Goal: Task Accomplishment & Management: Use online tool/utility

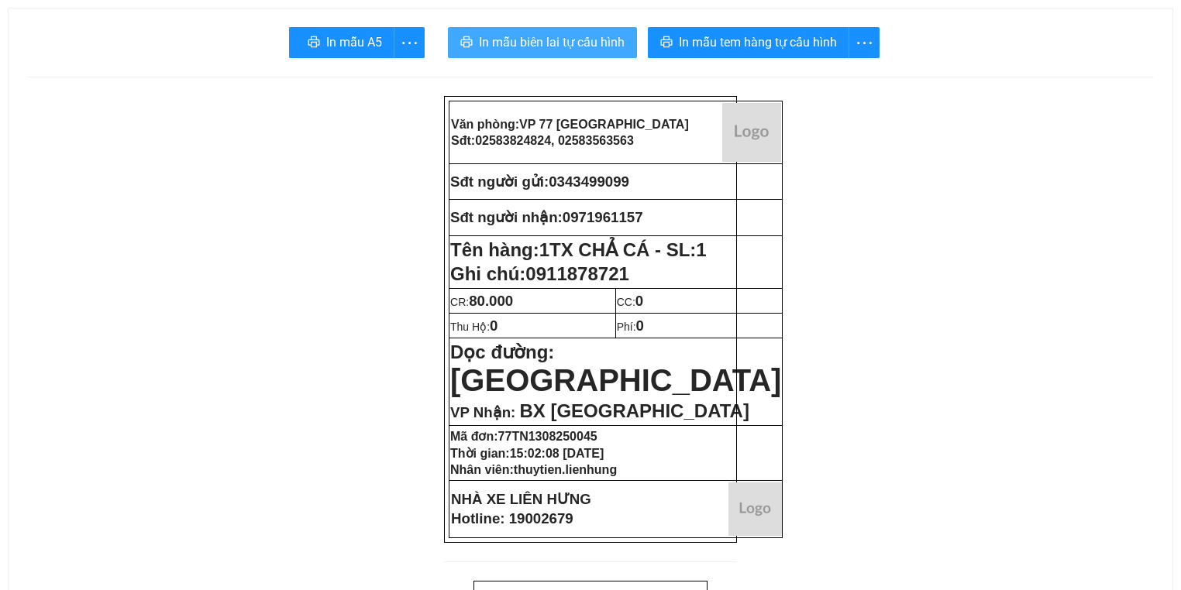
click at [598, 40] on span "In mẫu biên lai tự cấu hình" at bounding box center [552, 42] width 146 height 19
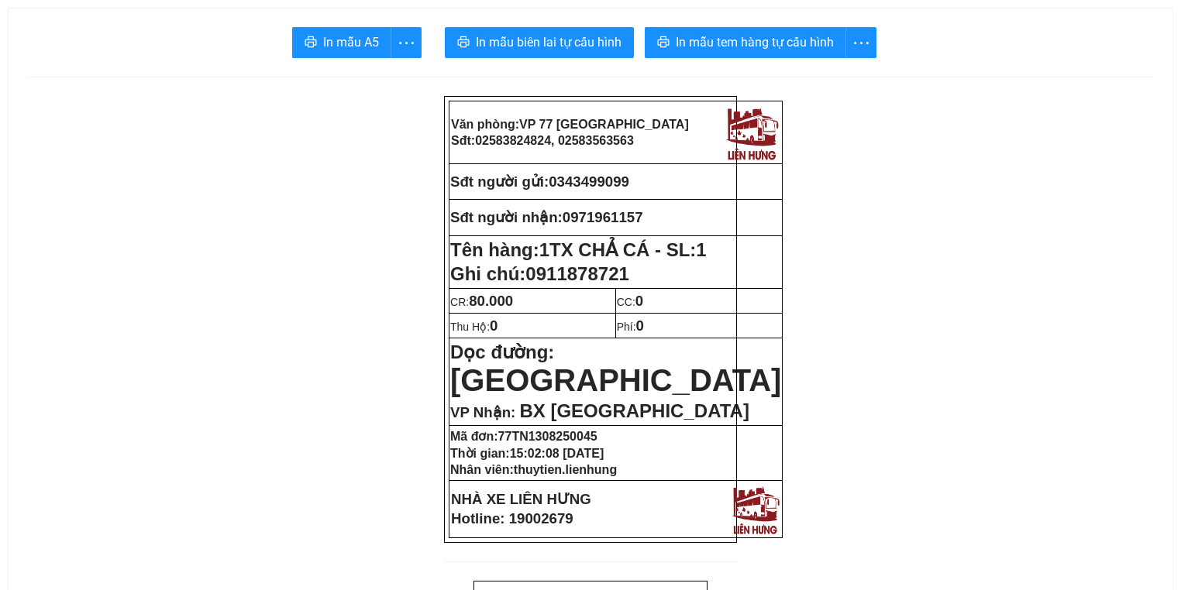
click at [742, 53] on button "In mẫu tem hàng tự cấu hình" at bounding box center [745, 42] width 201 height 31
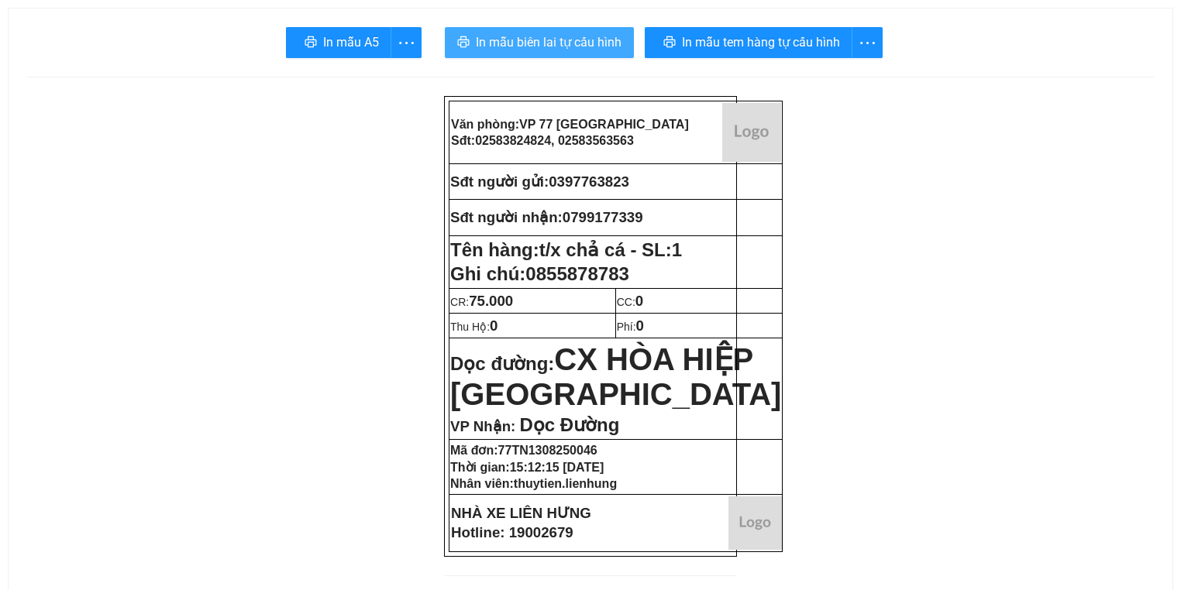
click at [572, 33] on span "In mẫu biên lai tự cấu hình" at bounding box center [549, 42] width 146 height 19
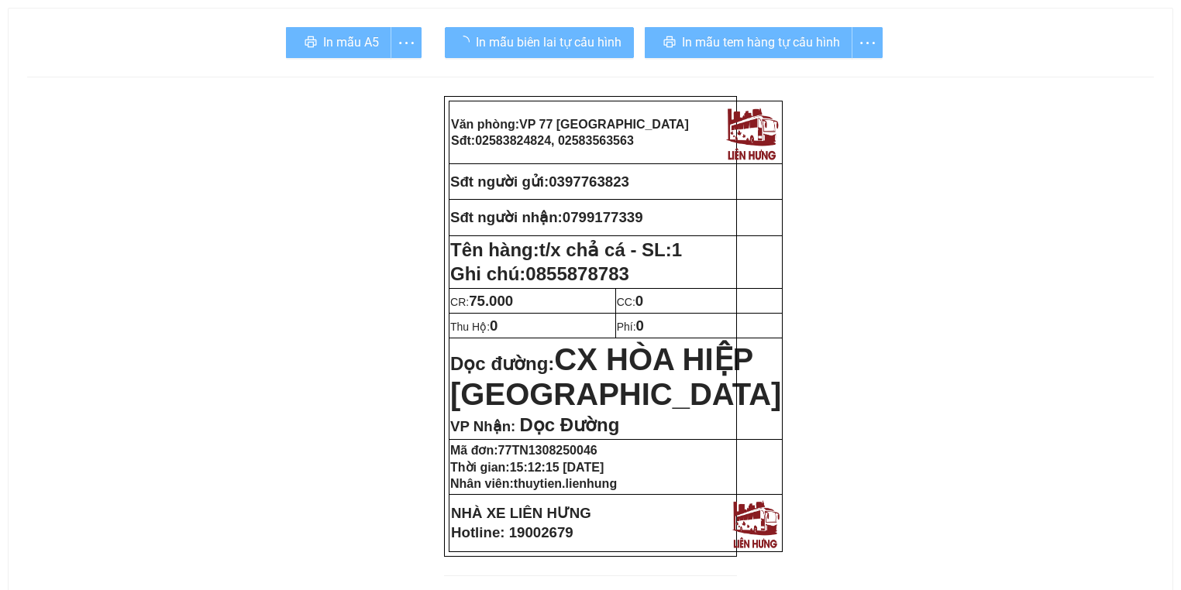
click at [807, 43] on div "In mẫu tem hàng tự cấu hình" at bounding box center [764, 42] width 238 height 31
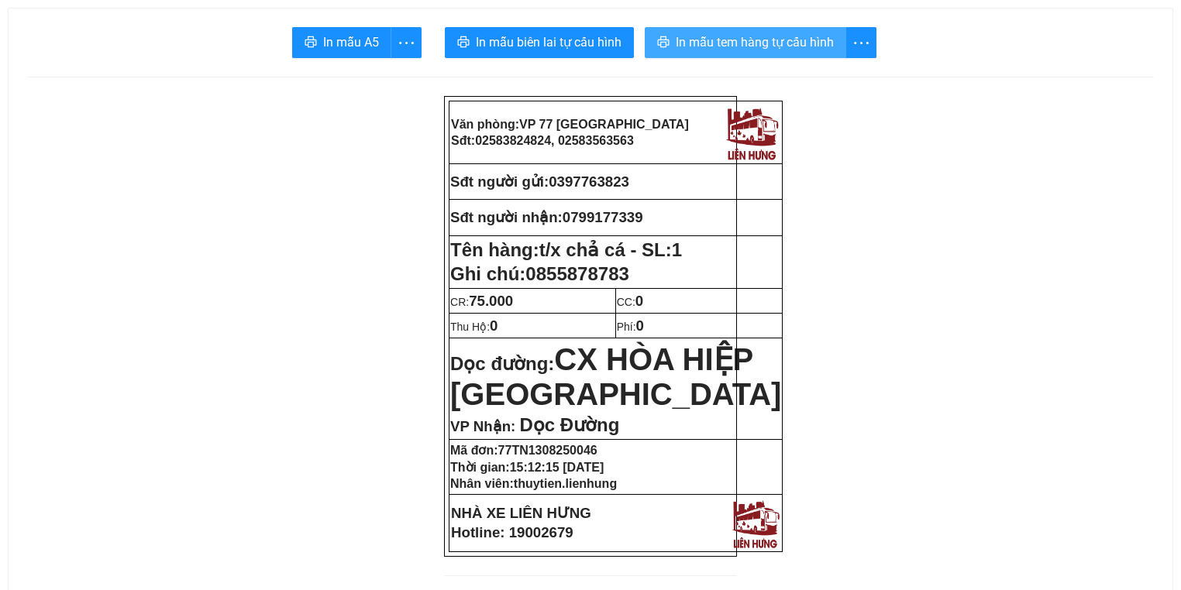
click at [788, 35] on span "In mẫu tem hàng tự cấu hình" at bounding box center [755, 42] width 158 height 19
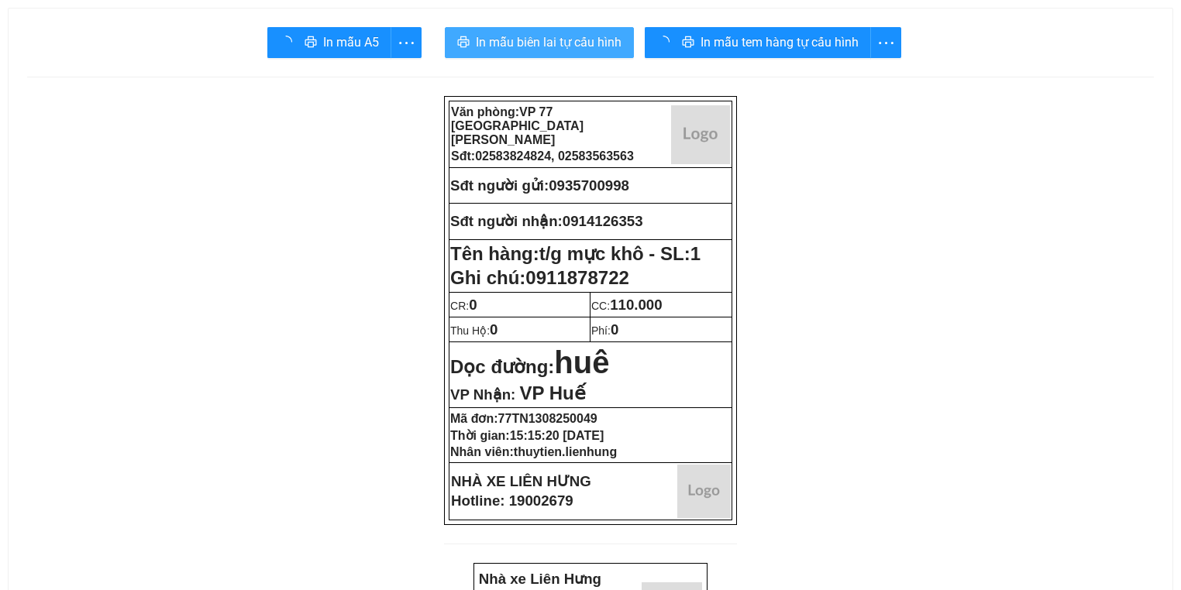
click at [598, 43] on span "In mẫu biên lai tự cấu hình" at bounding box center [549, 42] width 146 height 19
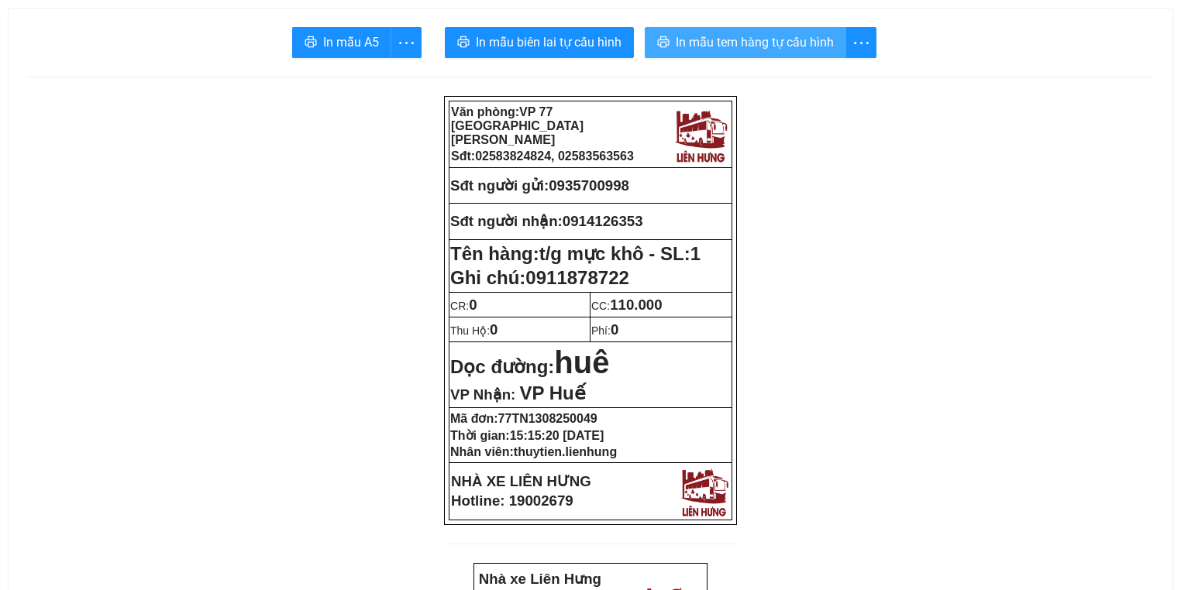
click at [704, 46] on span "In mẫu tem hàng tự cấu hình" at bounding box center [755, 42] width 158 height 19
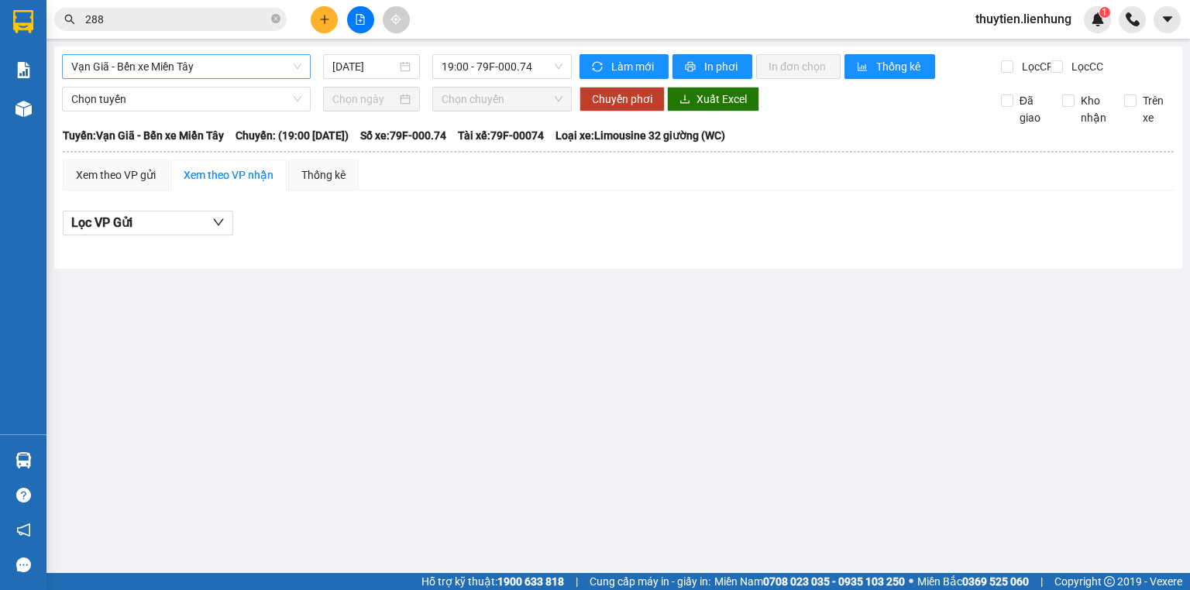
click at [122, 77] on span "Vạn Giã - Bến xe Miền Tây" at bounding box center [186, 66] width 230 height 23
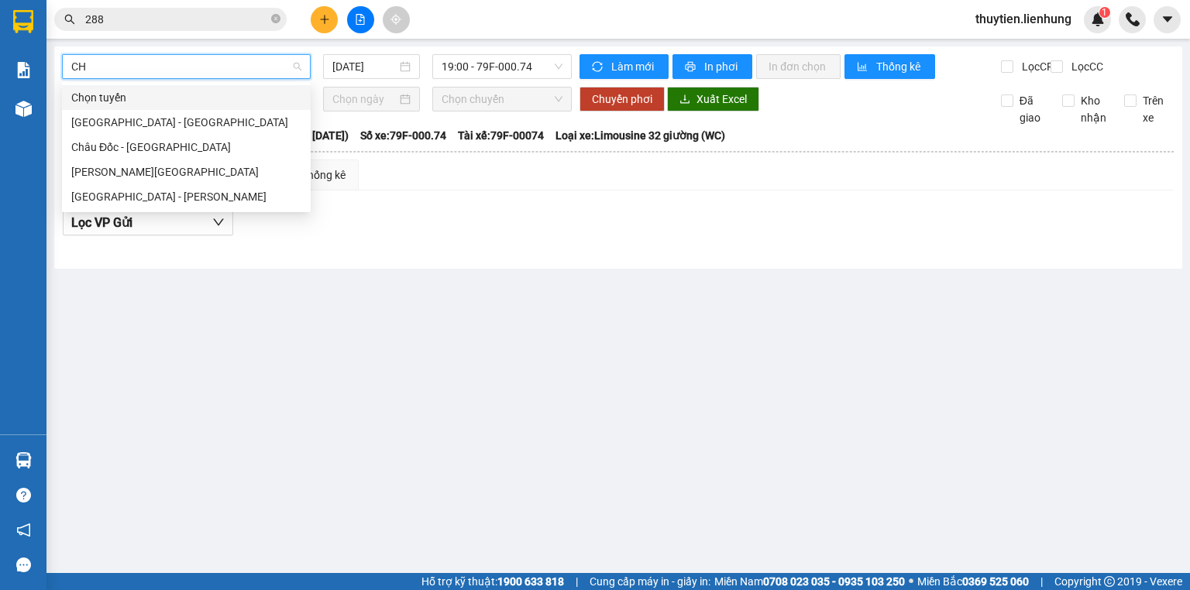
type input "CHA"
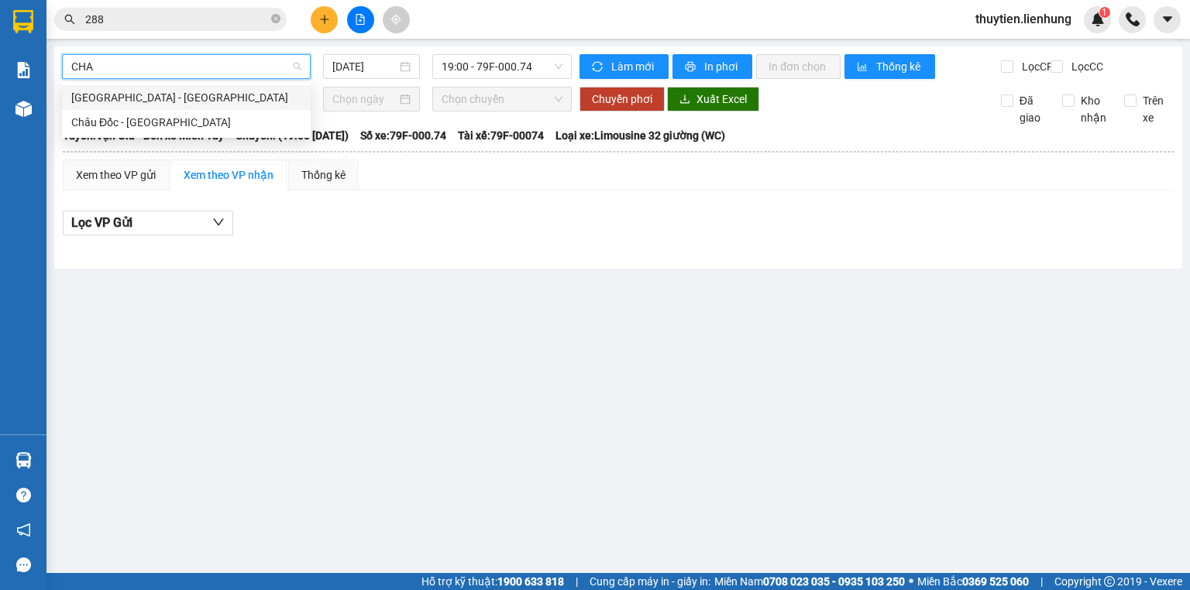
click at [128, 95] on div "Nha Trang - Châu Đốc" at bounding box center [186, 97] width 230 height 17
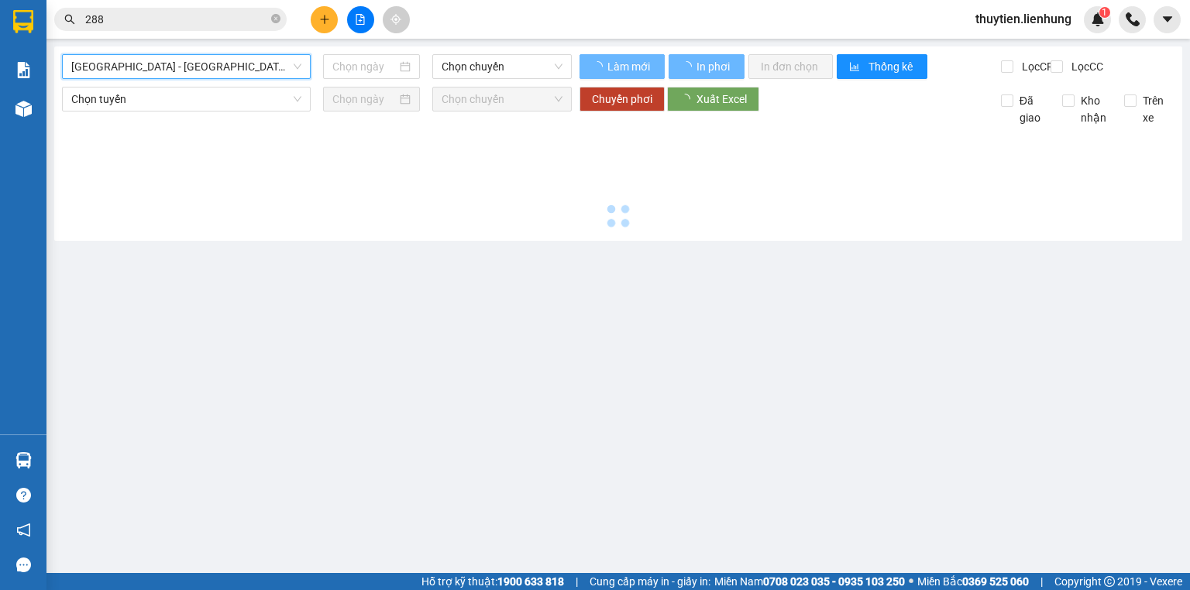
type input "13/08/2025"
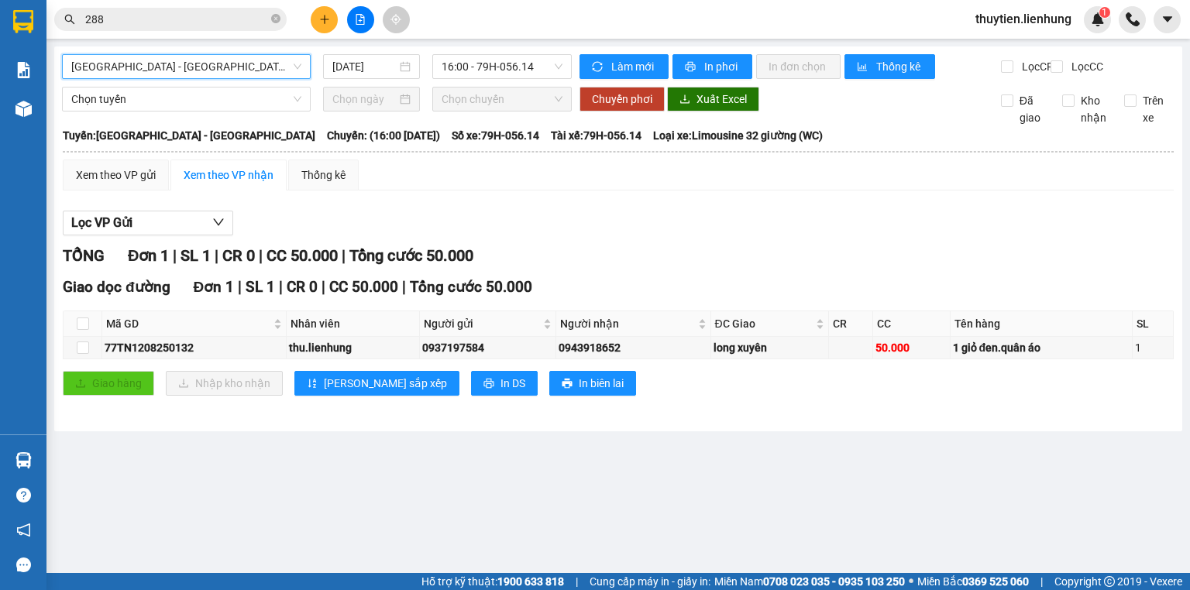
click at [200, 71] on span "Nha Trang - Châu Đốc" at bounding box center [186, 66] width 230 height 23
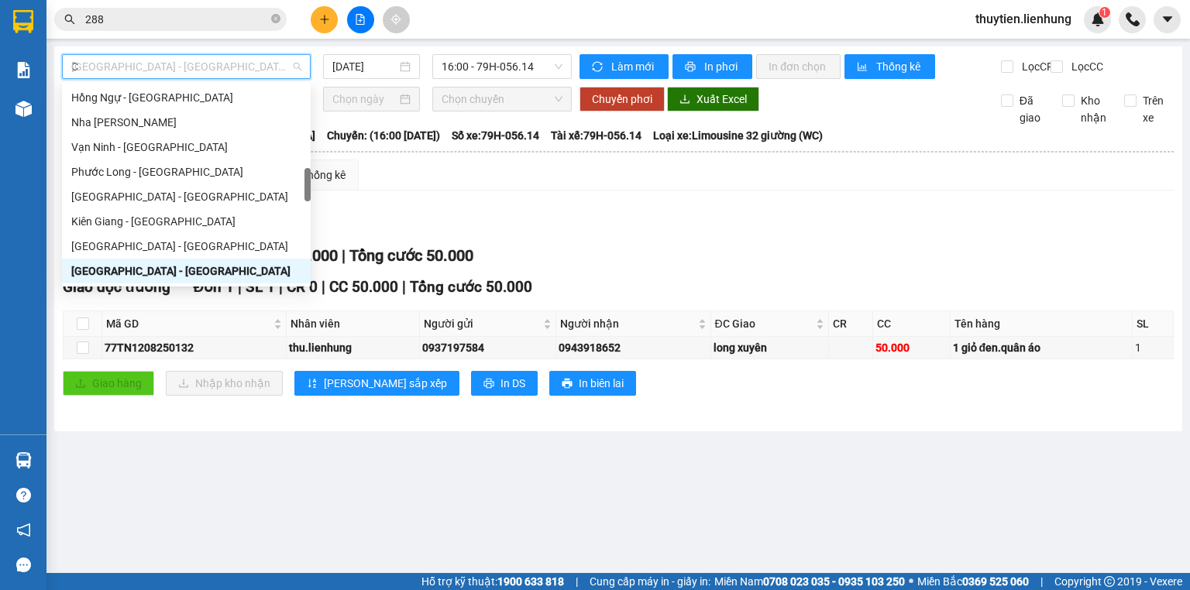
type input "CA"
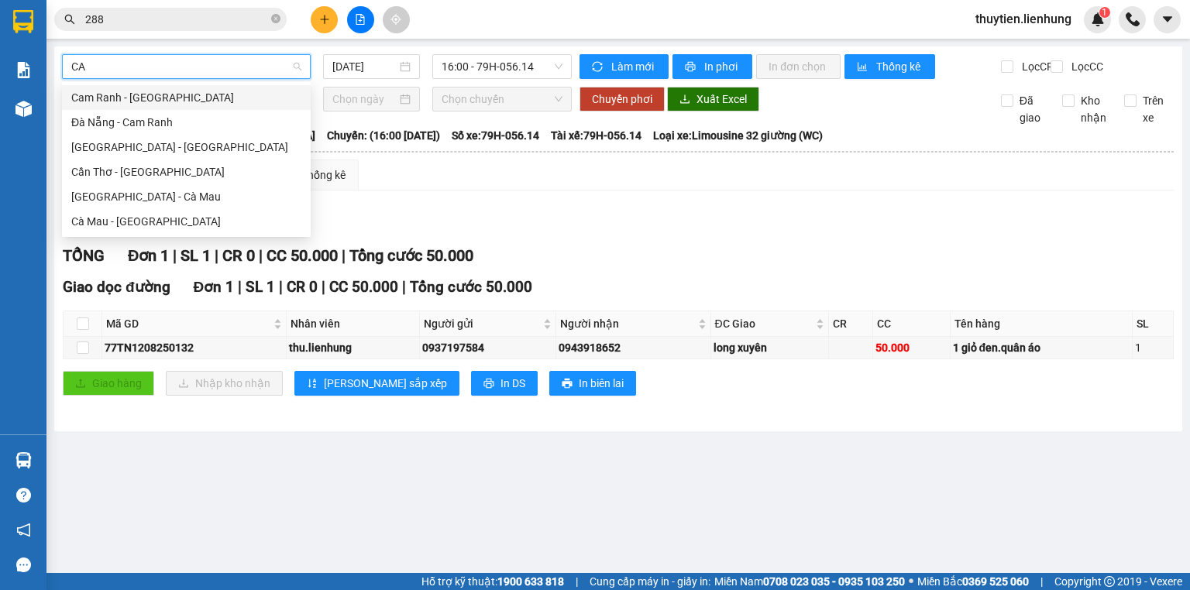
scroll to position [0, 0]
click at [168, 153] on div "[GEOGRAPHIC_DATA] - [GEOGRAPHIC_DATA]" at bounding box center [186, 147] width 230 height 17
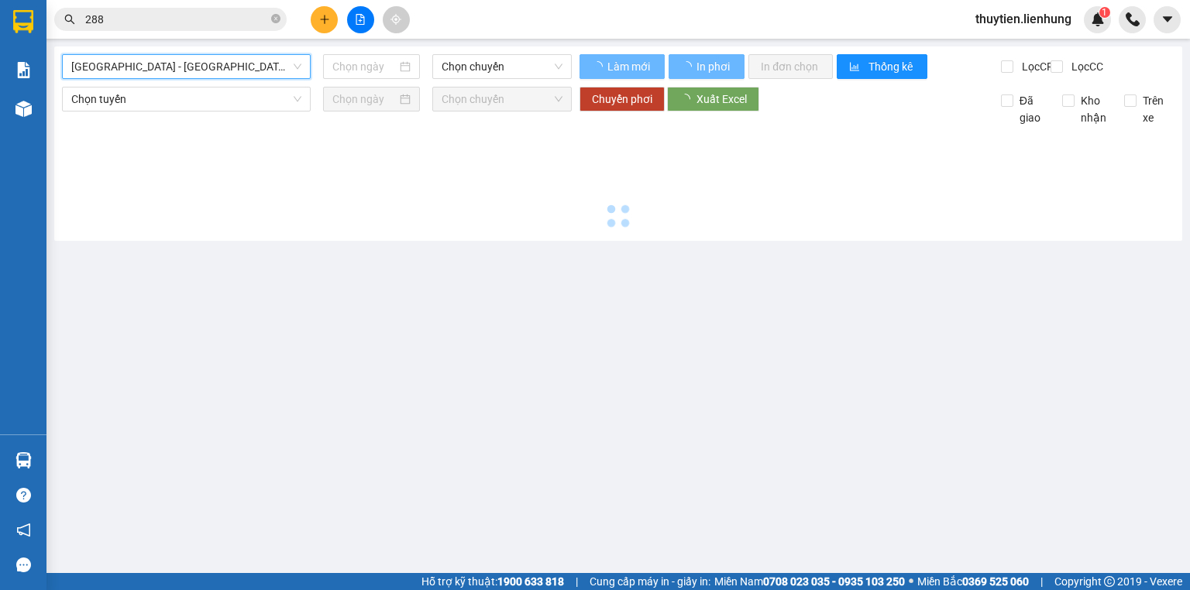
type input "[DATE]"
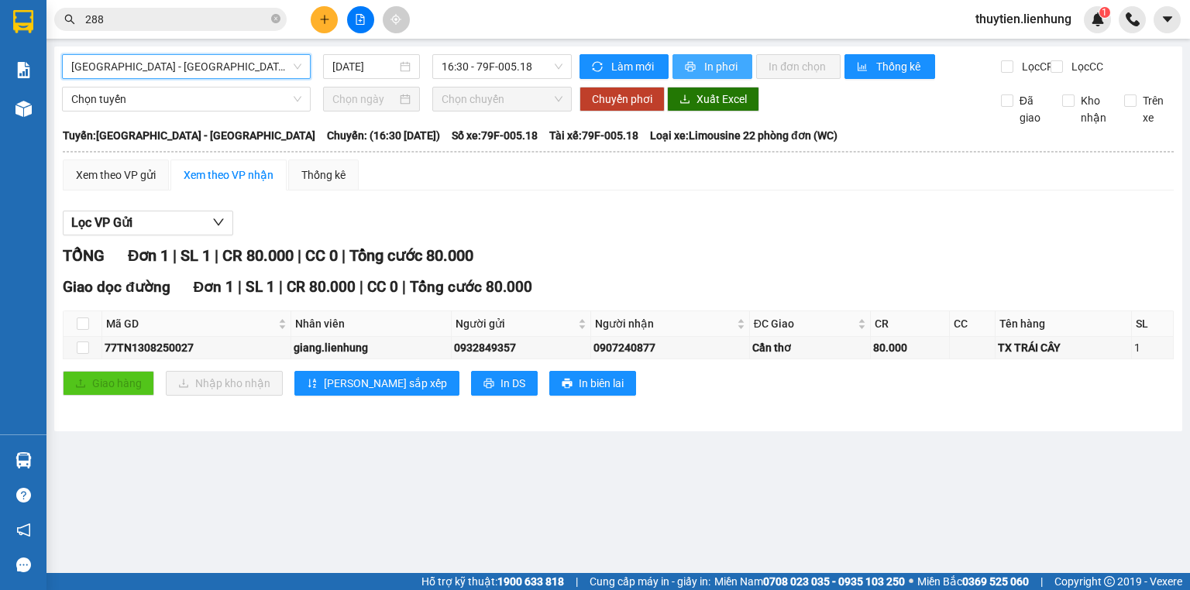
click at [716, 60] on span "In phơi" at bounding box center [722, 66] width 36 height 17
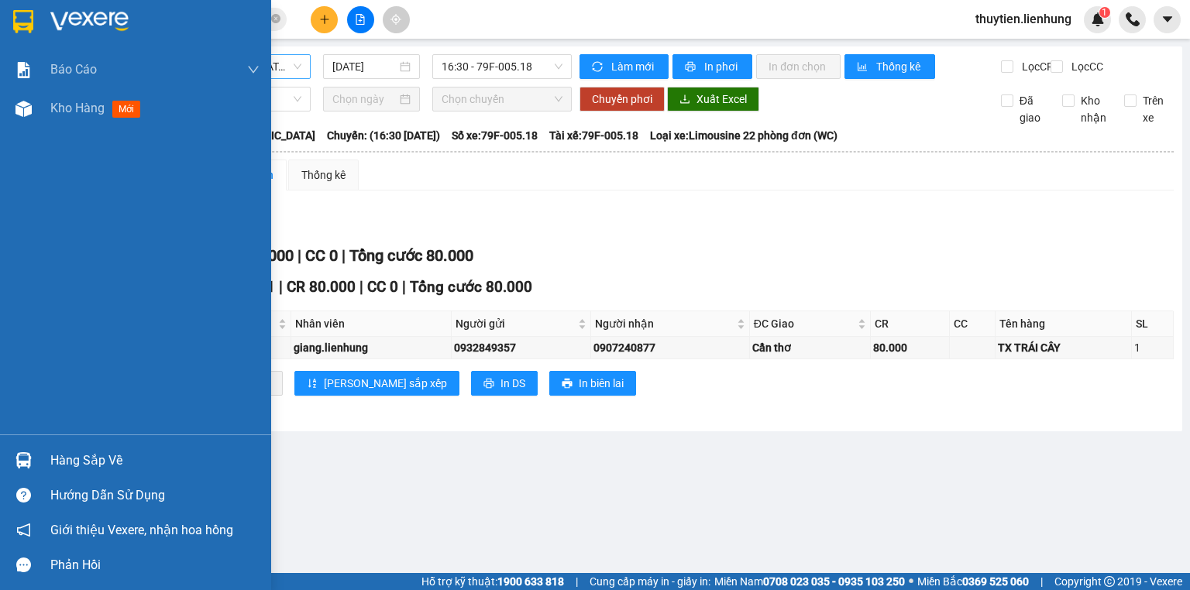
drag, startPoint x: 28, startPoint y: 14, endPoint x: 67, endPoint y: 9, distance: 39.8
click at [28, 14] on img at bounding box center [23, 21] width 20 height 23
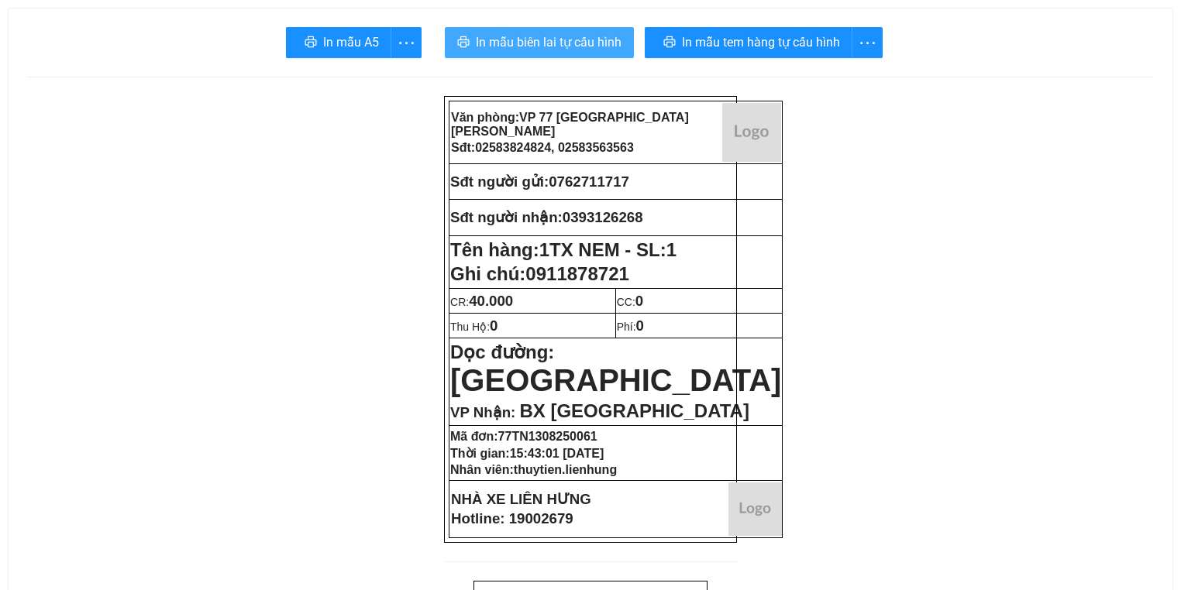
click at [507, 43] on span "In mẫu biên lai tự cấu hình" at bounding box center [549, 42] width 146 height 19
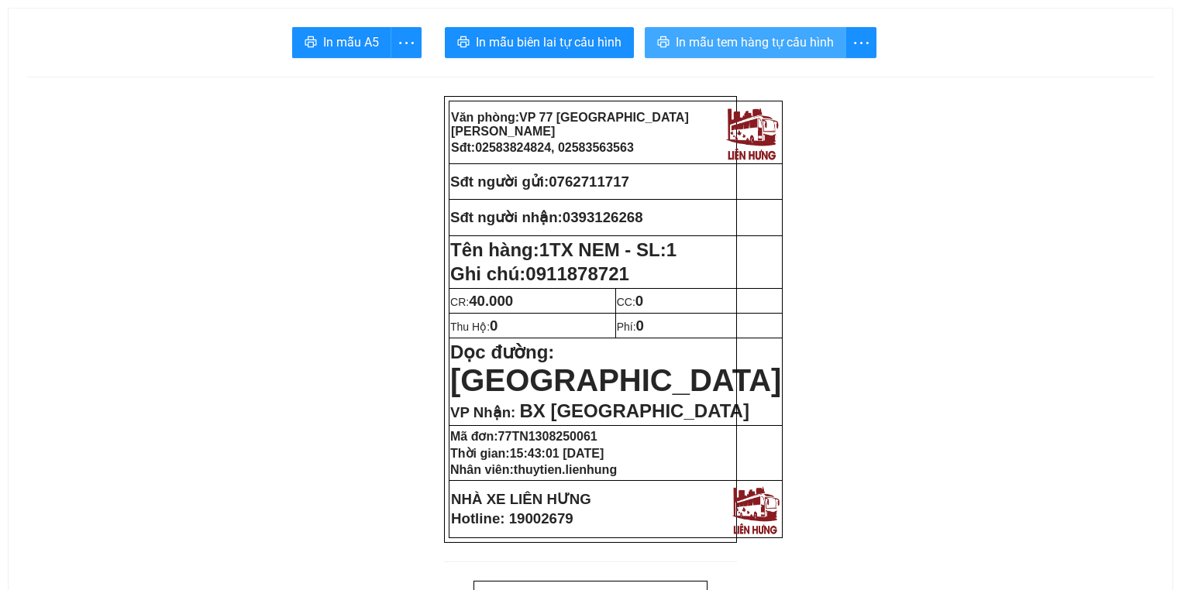
click at [747, 48] on span "In mẫu tem hàng tự cấu hình" at bounding box center [755, 42] width 158 height 19
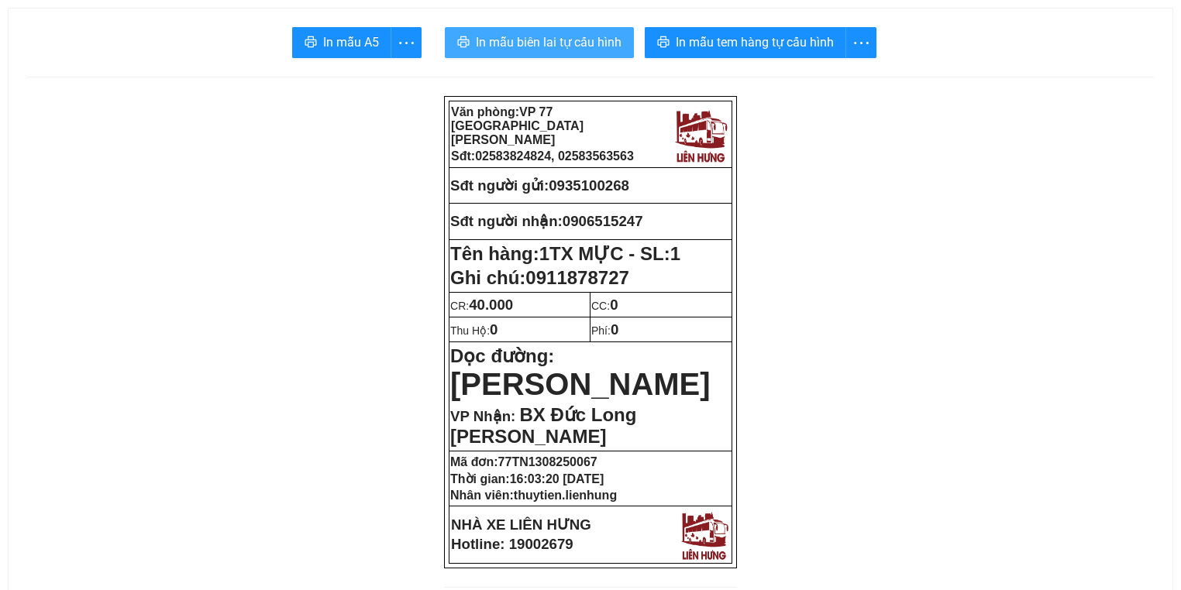
click at [544, 36] on span "In mẫu biên lai tự cấu hình" at bounding box center [549, 42] width 146 height 19
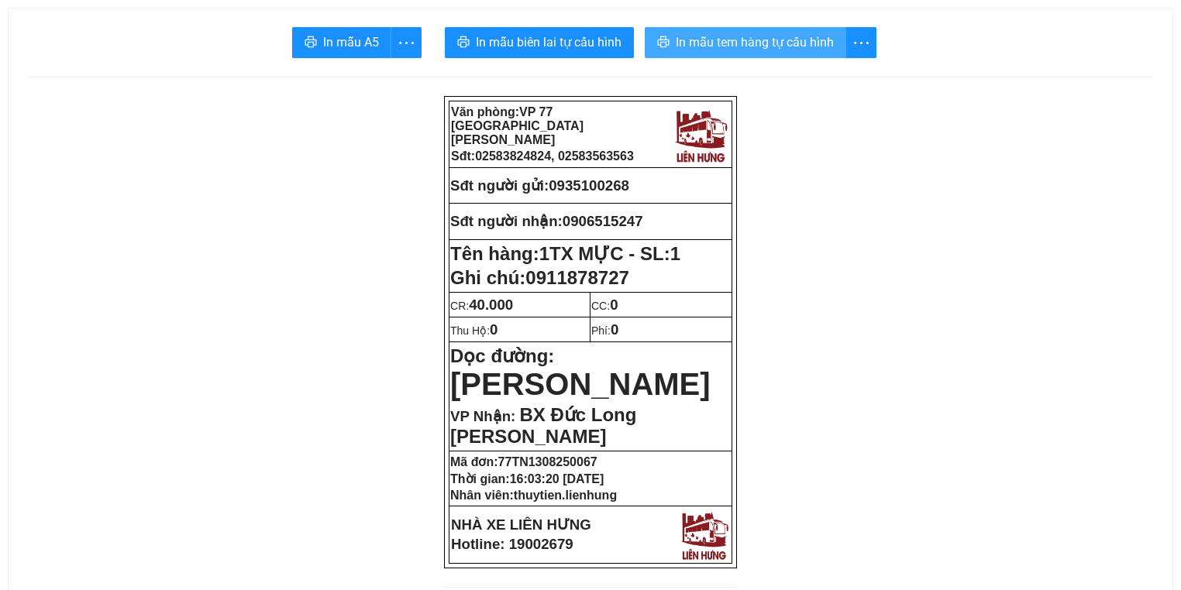
click at [769, 43] on span "In mẫu tem hàng tự cấu hình" at bounding box center [755, 42] width 158 height 19
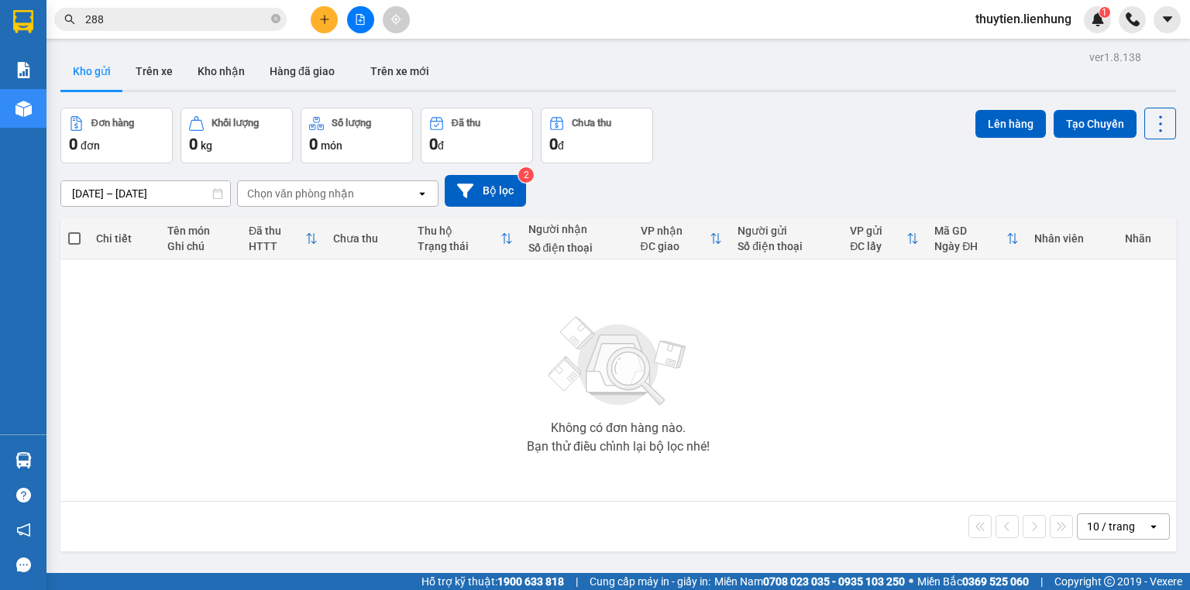
click at [366, 12] on button at bounding box center [360, 19] width 27 height 27
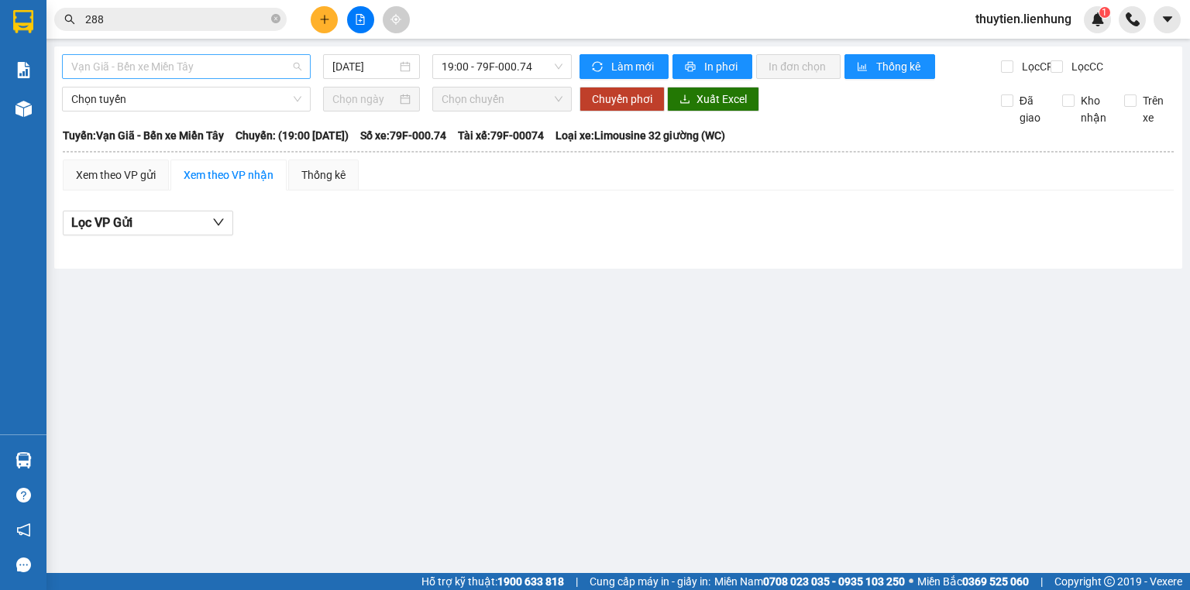
click at [210, 62] on span "Vạn Giã - Bến xe Miền Tây" at bounding box center [186, 66] width 230 height 23
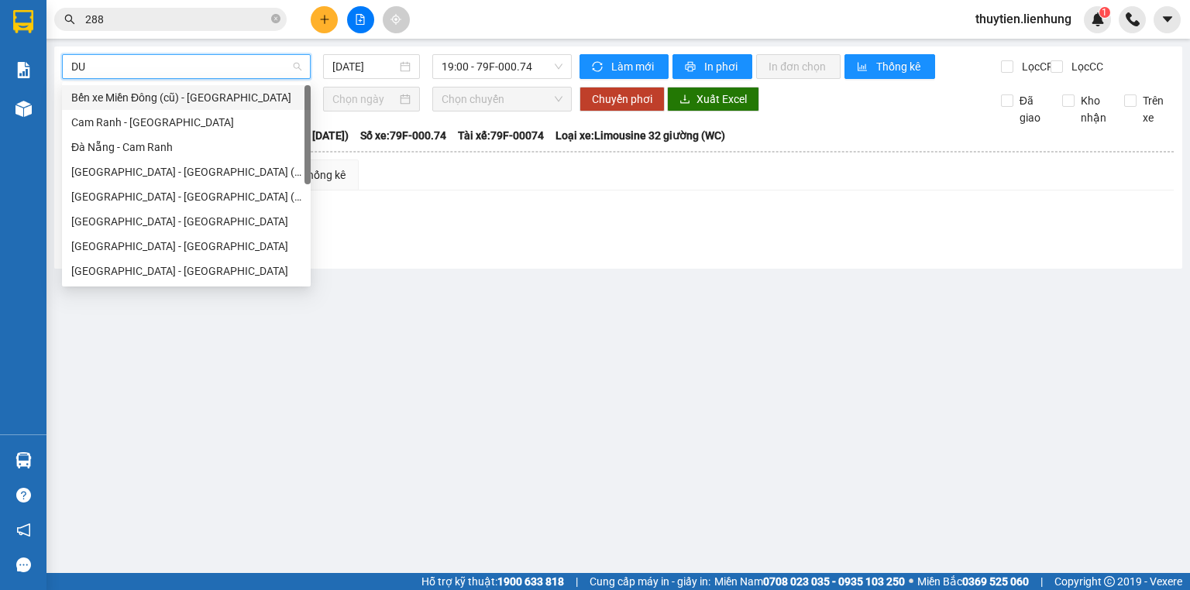
type input "DUY"
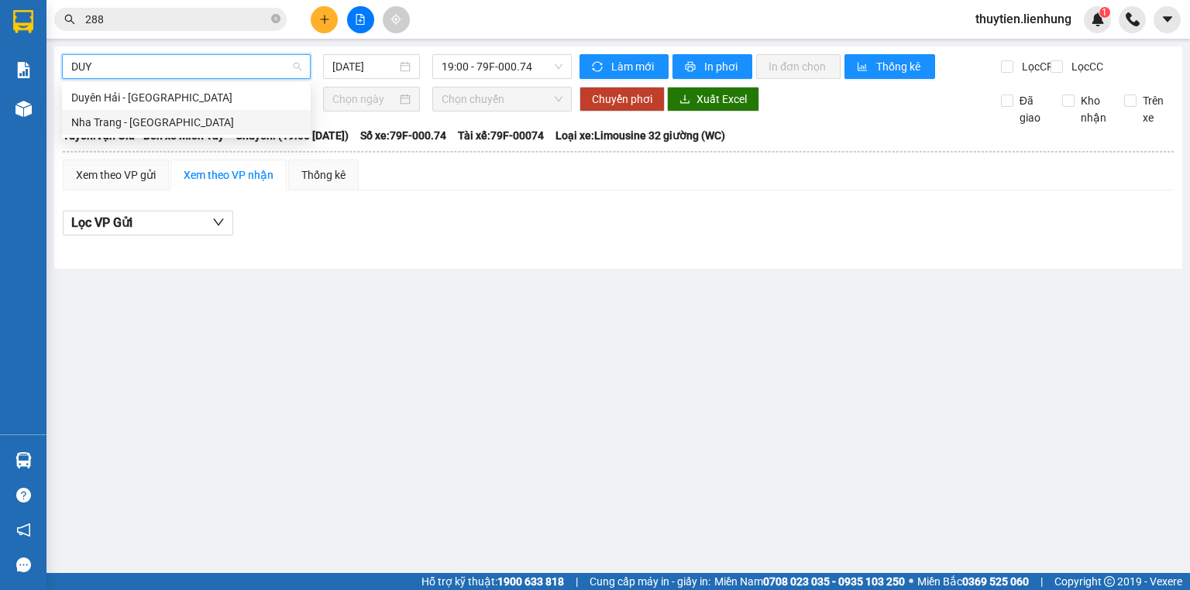
click at [178, 125] on div "Nha Trang - Duyên Hải" at bounding box center [186, 122] width 230 height 17
type input "13/08/2025"
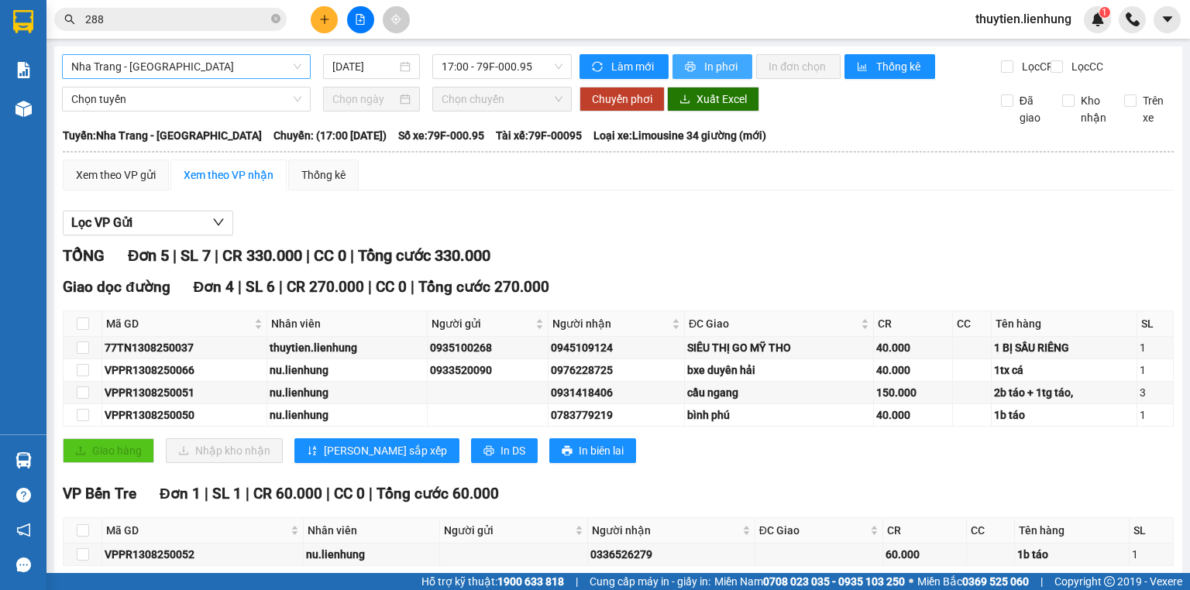
click at [692, 54] on button "In phơi" at bounding box center [713, 66] width 80 height 25
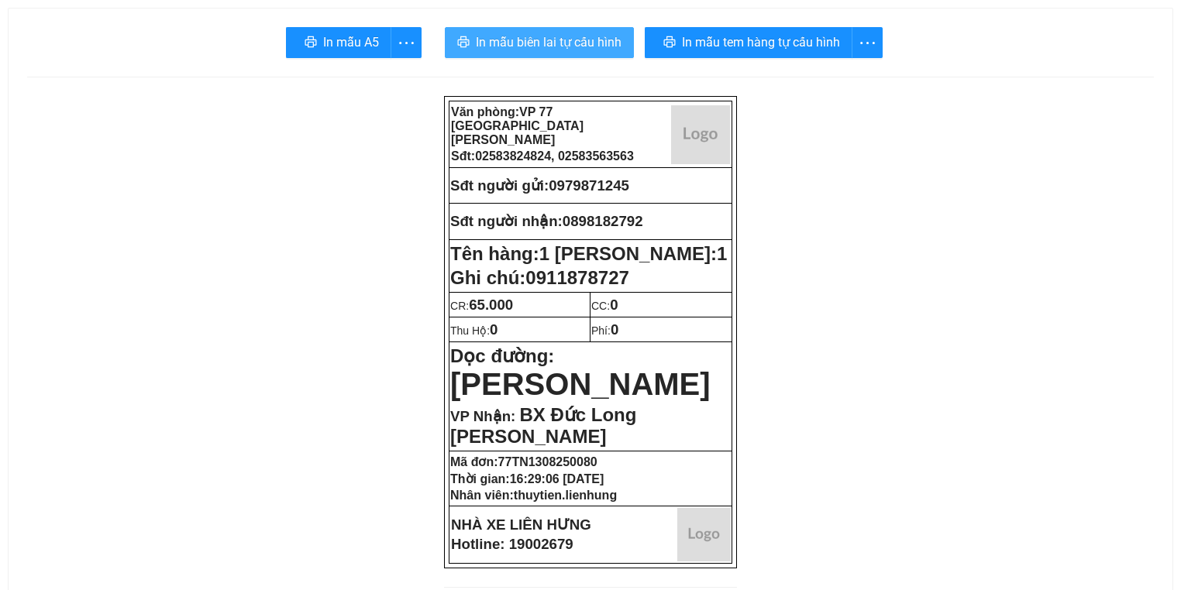
click at [611, 37] on span "In mẫu biên lai tự cấu hình" at bounding box center [549, 42] width 146 height 19
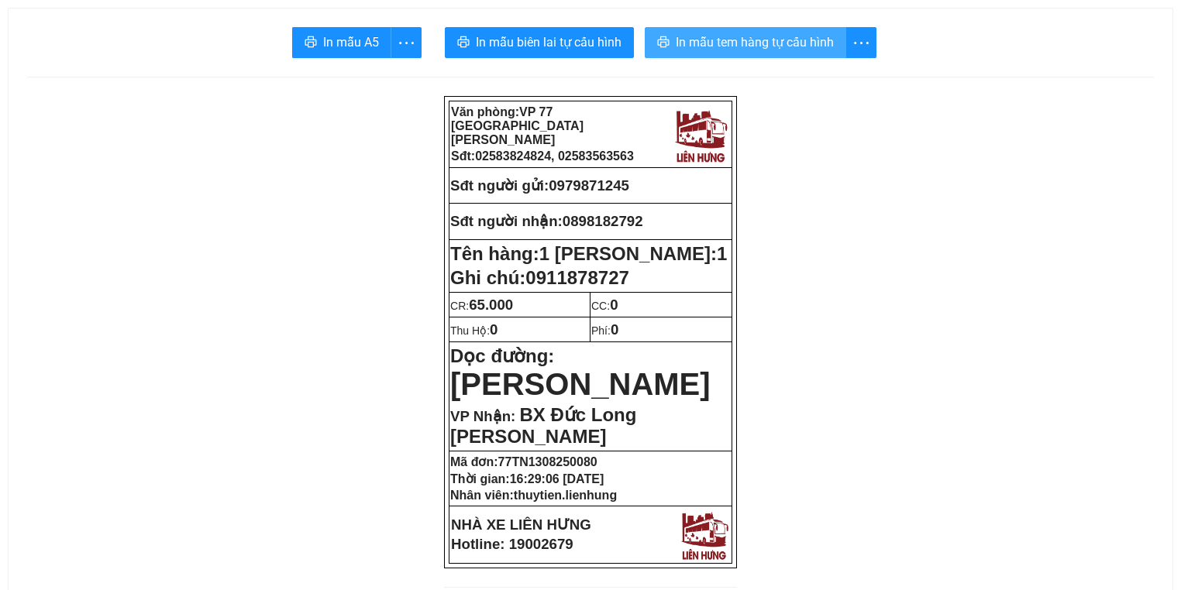
click at [712, 57] on button "In mẫu tem hàng tự cấu hình" at bounding box center [745, 42] width 201 height 31
